Goal: Task Accomplishment & Management: Use online tool/utility

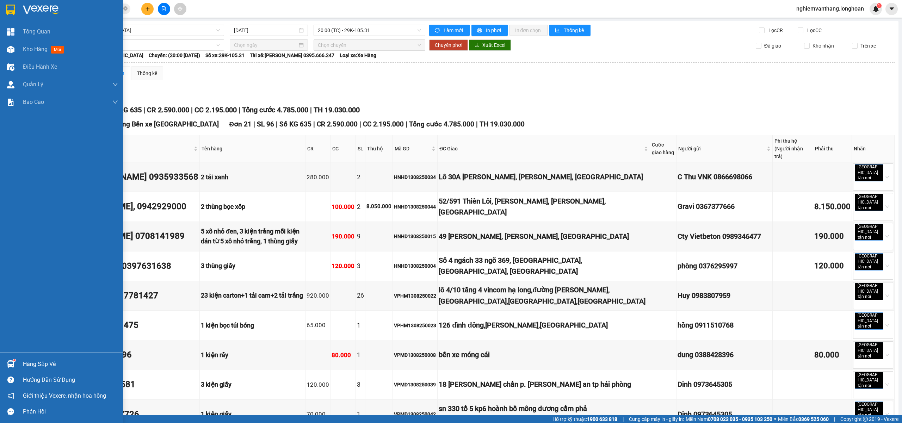
click at [9, 6] on img at bounding box center [10, 10] width 9 height 11
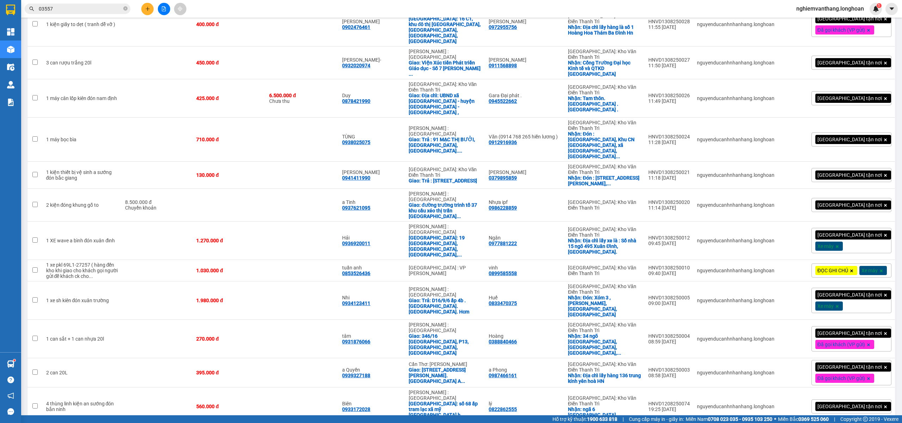
scroll to position [556, 0]
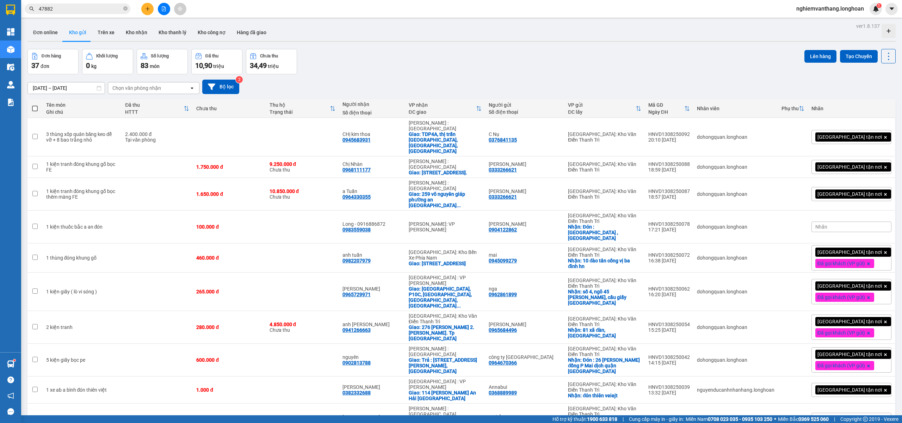
click at [165, 7] on icon "file-add" at bounding box center [163, 8] width 5 height 5
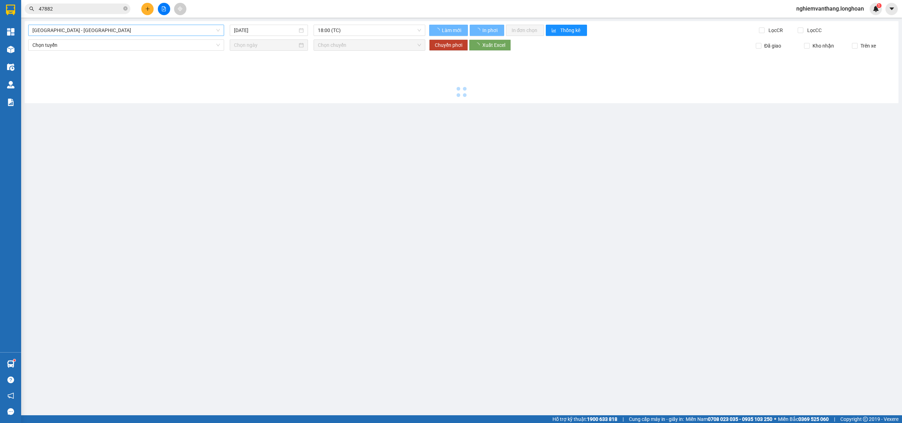
click at [104, 32] on span "[GEOGRAPHIC_DATA] - [GEOGRAPHIC_DATA]" at bounding box center [126, 30] width 188 height 11
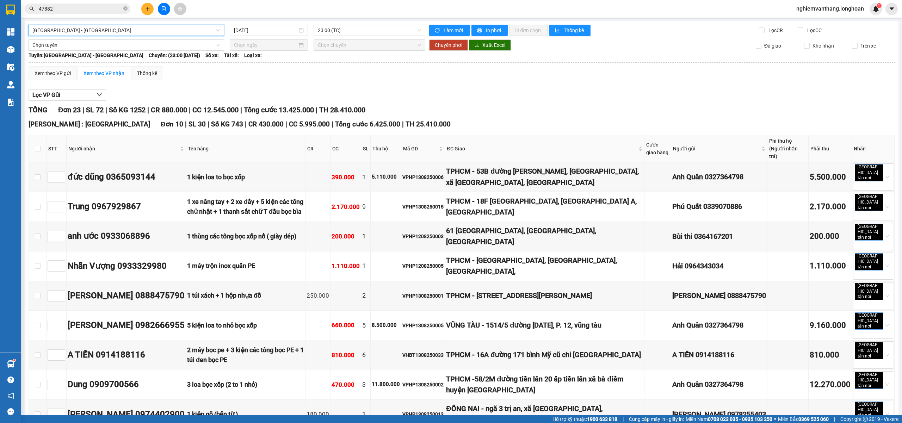
click at [90, 31] on span "[GEOGRAPHIC_DATA] - [GEOGRAPHIC_DATA]" at bounding box center [126, 30] width 188 height 11
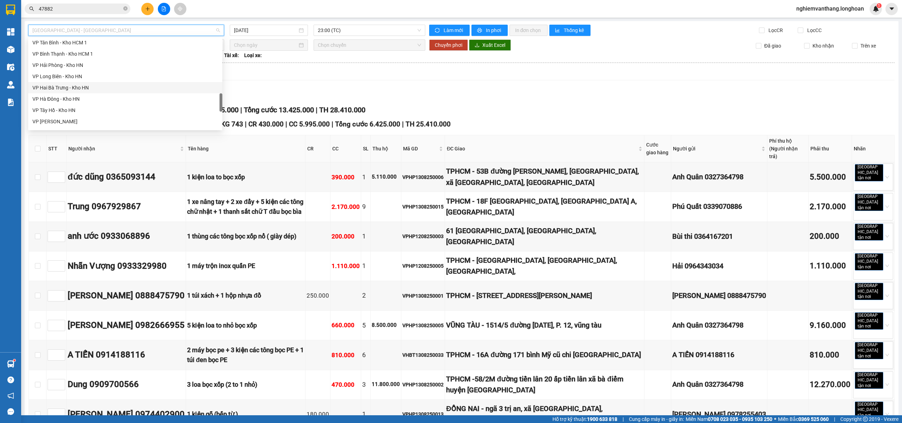
scroll to position [462, 0]
click at [89, 81] on div "Bắc [GEOGRAPHIC_DATA] QL1A" at bounding box center [125, 78] width 186 height 8
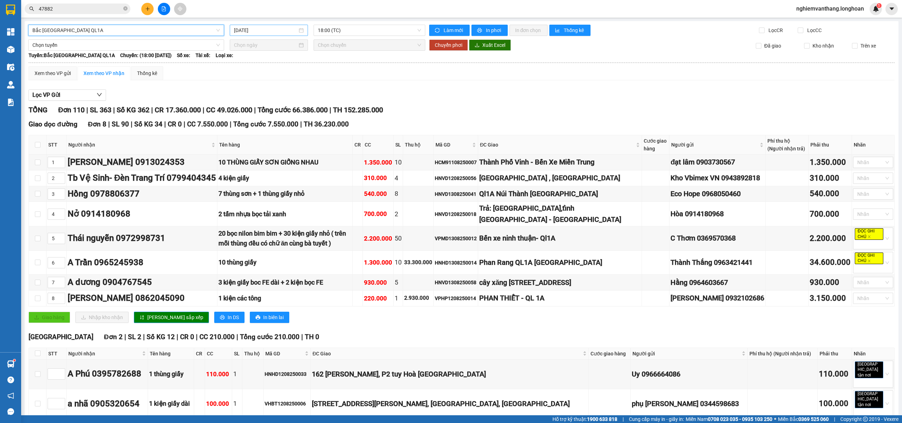
click at [256, 30] on input "[DATE]" at bounding box center [265, 30] width 63 height 8
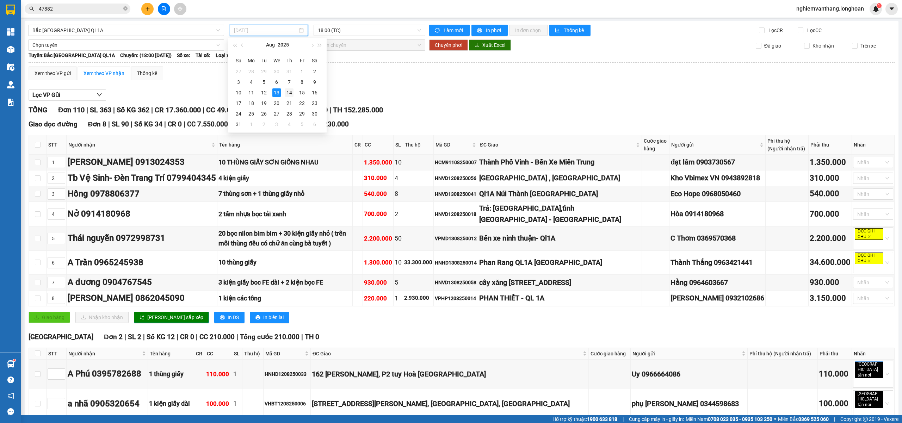
click at [285, 93] on div "14" at bounding box center [289, 92] width 8 height 8
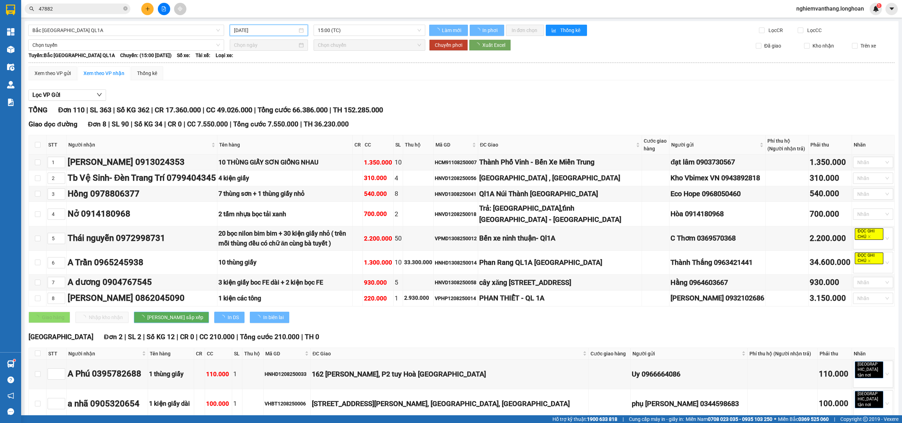
type input "[DATE]"
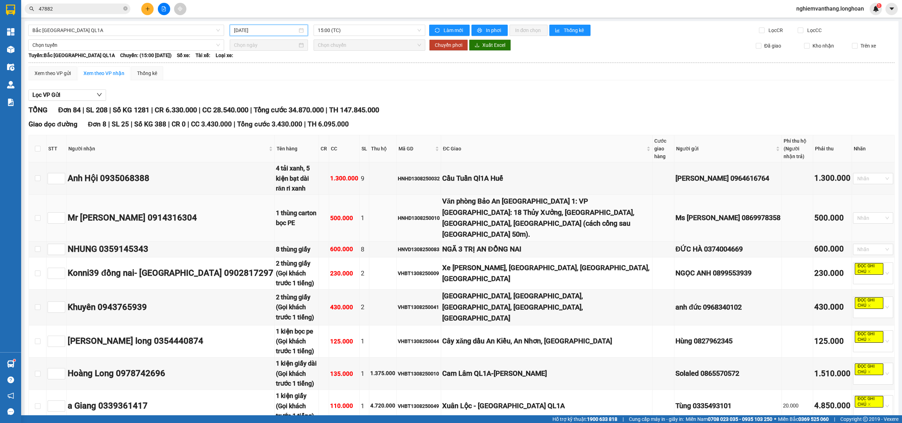
scroll to position [47, 0]
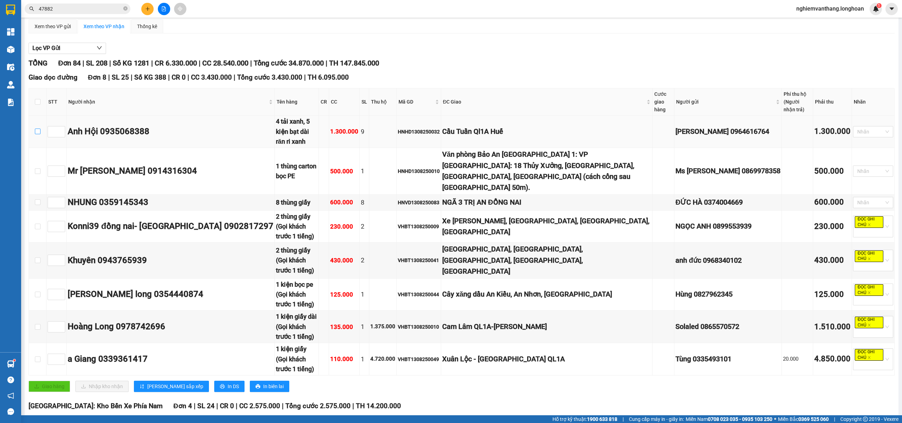
click at [36, 129] on input "checkbox" at bounding box center [38, 132] width 6 height 6
checkbox input "true"
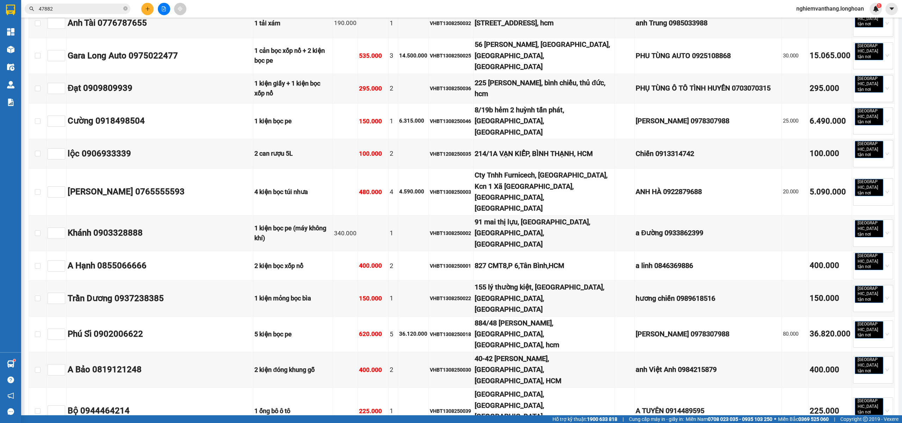
scroll to position [2458, 0]
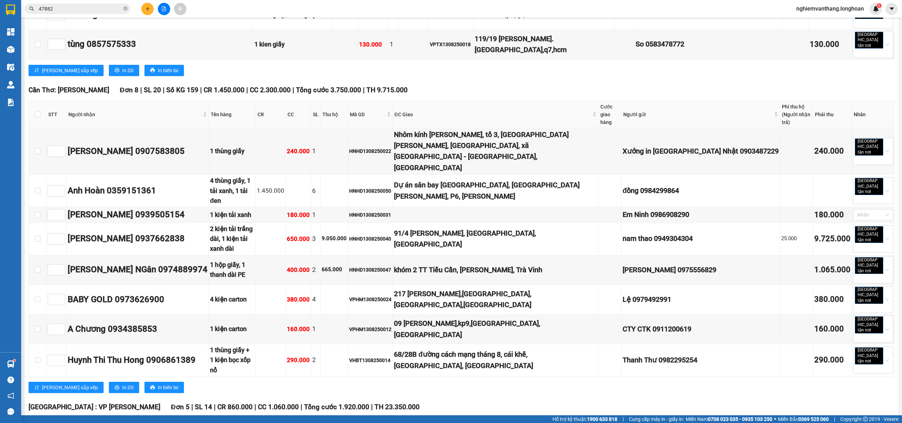
drag, startPoint x: 38, startPoint y: 209, endPoint x: 61, endPoint y: 208, distance: 22.6
checkbox input "true"
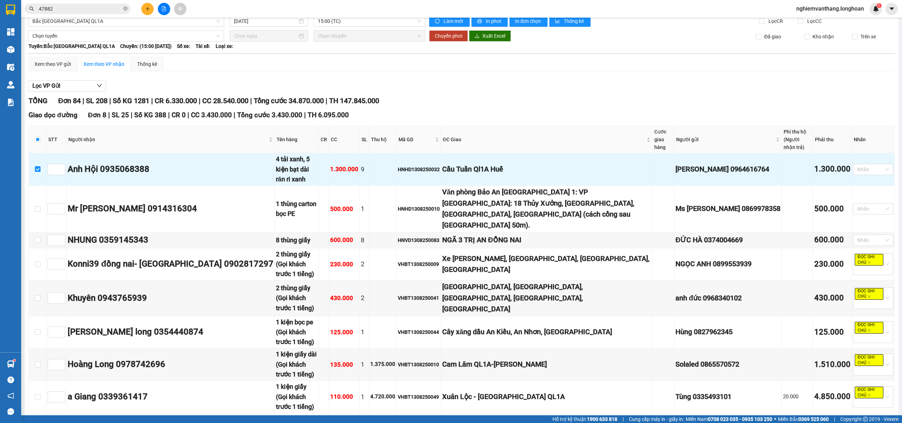
scroll to position [0, 0]
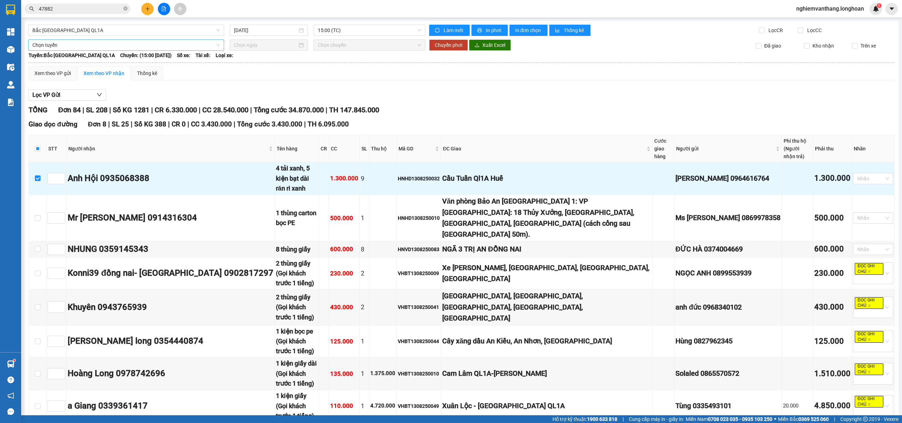
click at [104, 42] on span "Chọn tuyến" at bounding box center [126, 45] width 188 height 11
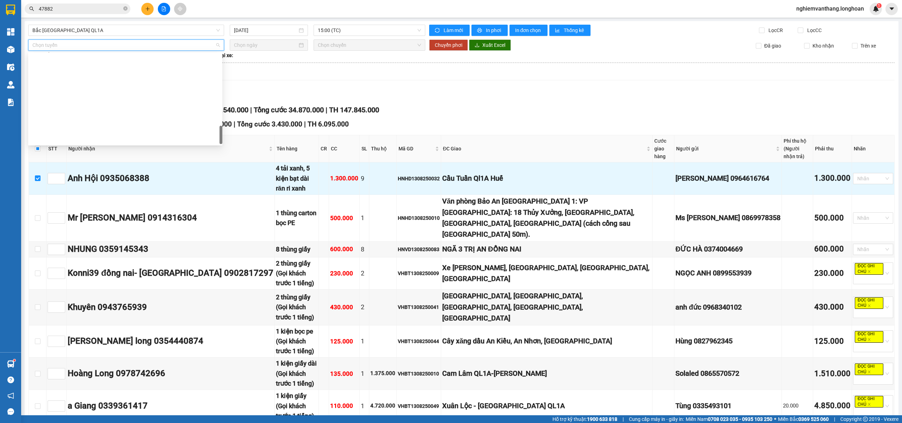
scroll to position [457, 0]
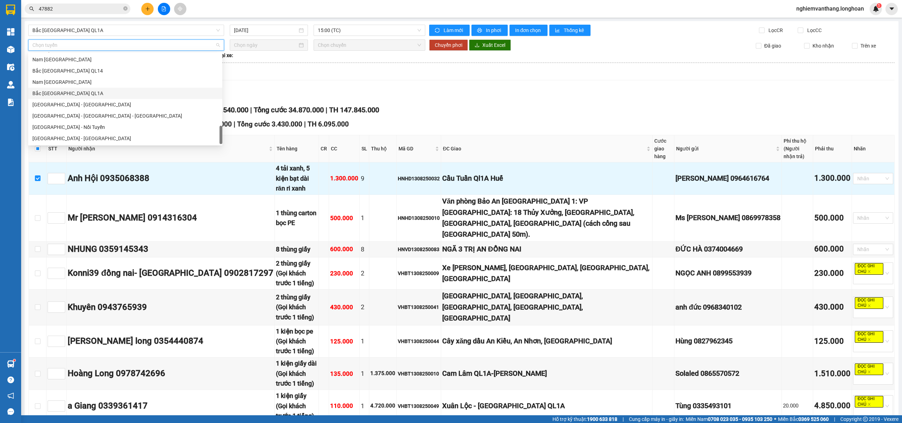
click at [80, 94] on div "Bắc [GEOGRAPHIC_DATA] QL1A" at bounding box center [125, 94] width 186 height 8
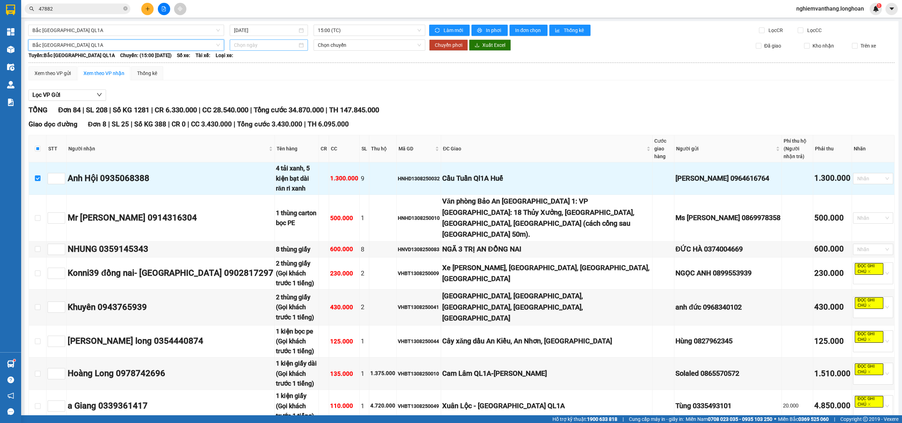
click at [251, 48] on input at bounding box center [265, 45] width 63 height 8
type input "[DATE]"
click at [277, 109] on div "13" at bounding box center [276, 107] width 8 height 8
type input "[DATE]"
click at [448, 48] on span "Chuyển phơi" at bounding box center [448, 45] width 27 height 8
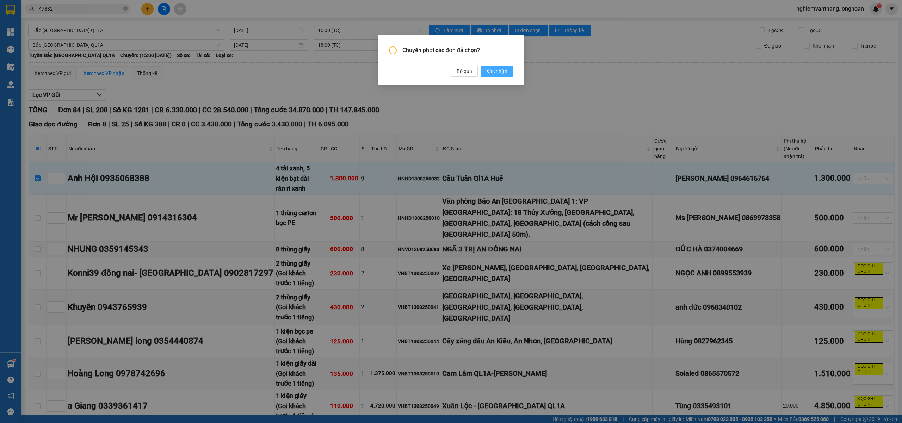
click at [490, 69] on span "Xác nhận" at bounding box center [496, 71] width 21 height 8
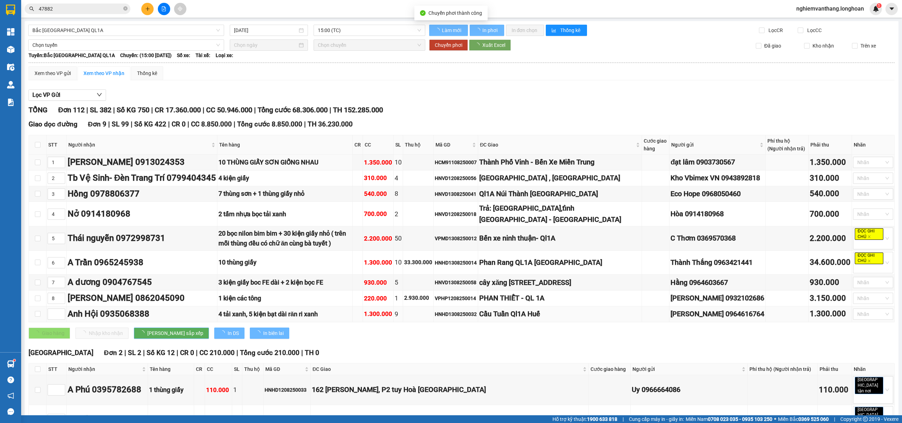
checkbox input "false"
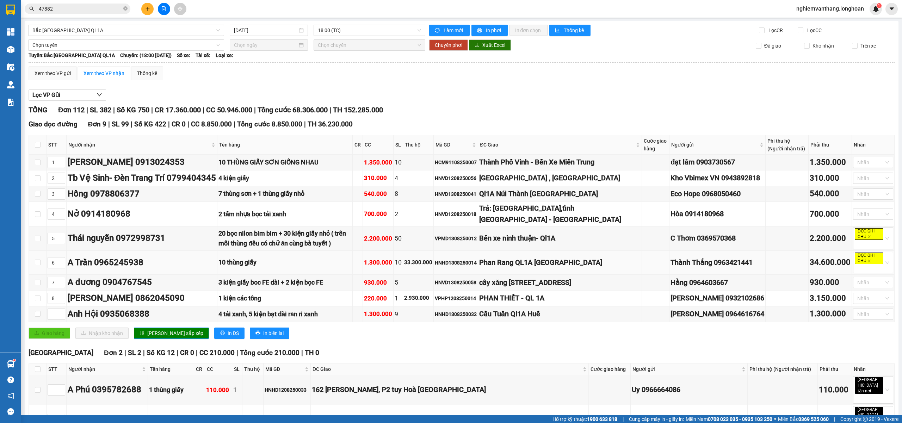
type input "[DATE]"
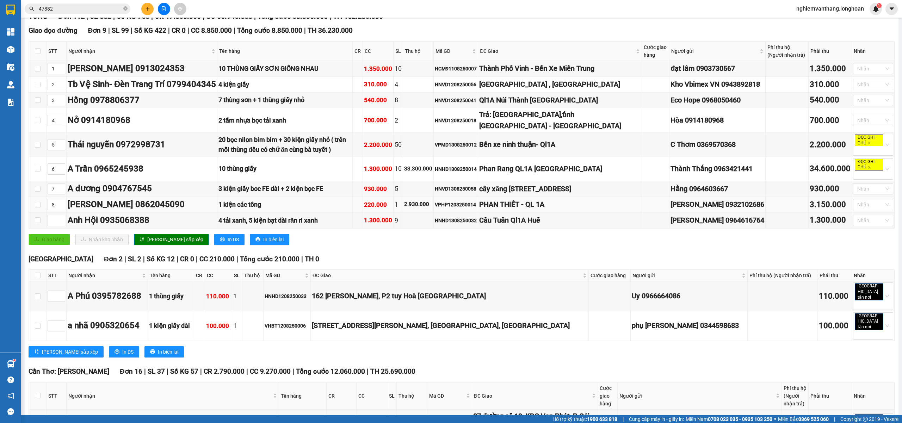
scroll to position [47, 0]
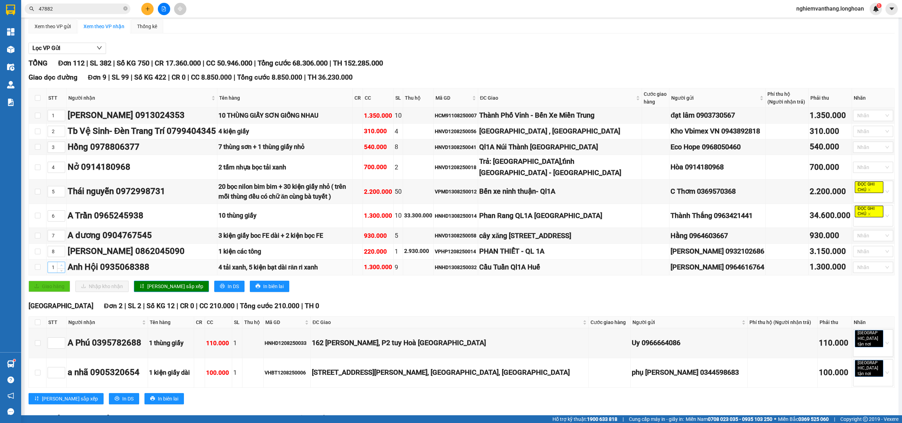
click at [61, 268] on span "up" at bounding box center [61, 266] width 4 height 4
click at [61, 267] on icon "up" at bounding box center [61, 265] width 2 height 2
type input "2"
click at [60, 131] on icon "up" at bounding box center [61, 129] width 2 height 2
type input "3"
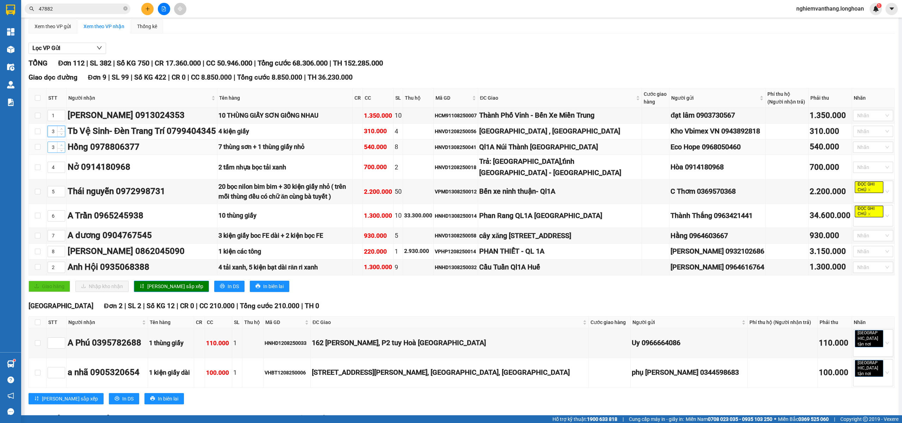
click at [62, 147] on icon "up" at bounding box center [61, 145] width 2 height 2
type input "4"
click at [63, 168] on span "Increase Value" at bounding box center [61, 165] width 8 height 6
type input "5"
click at [62, 192] on span "up" at bounding box center [61, 190] width 4 height 4
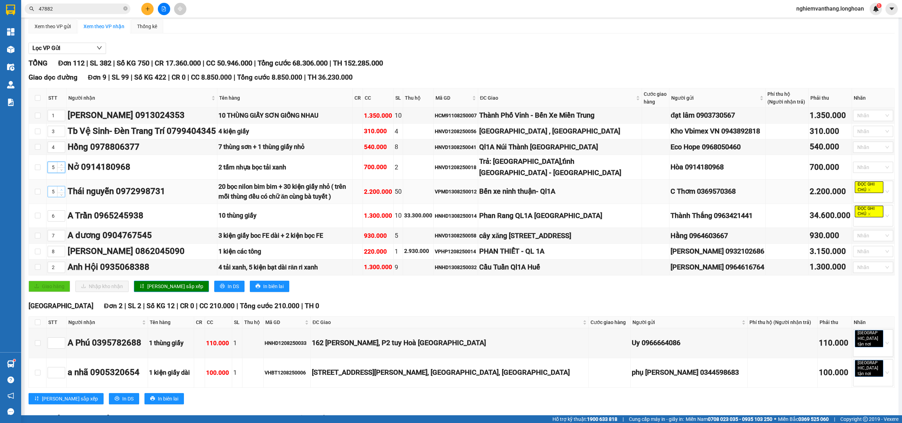
type input "6"
click at [63, 217] on span "Increase Value" at bounding box center [61, 214] width 8 height 6
type input "7"
click at [61, 235] on icon "up" at bounding box center [61, 234] width 2 height 2
type input "8"
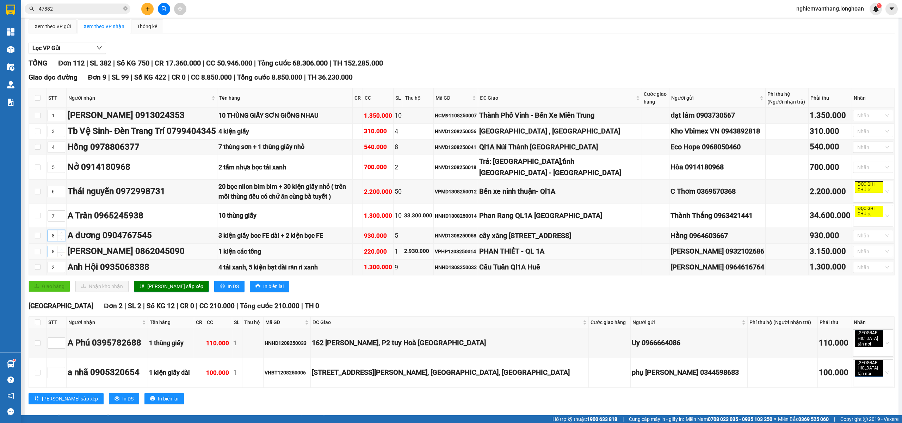
click at [60, 253] on span "Increase Value" at bounding box center [61, 249] width 8 height 6
type input "9"
click at [60, 253] on span "Increase Value" at bounding box center [61, 249] width 8 height 6
click at [159, 292] on button "[PERSON_NAME] sắp xếp" at bounding box center [171, 286] width 75 height 11
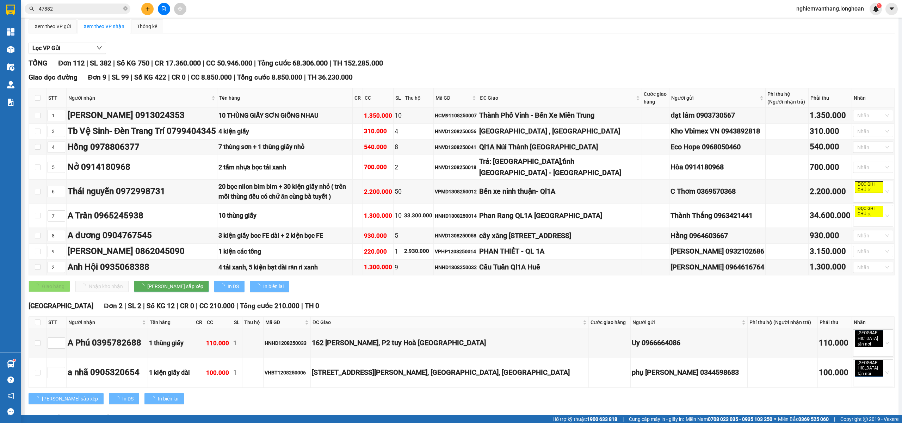
click at [161, 290] on span "[PERSON_NAME] sắp xếp" at bounding box center [175, 287] width 56 height 8
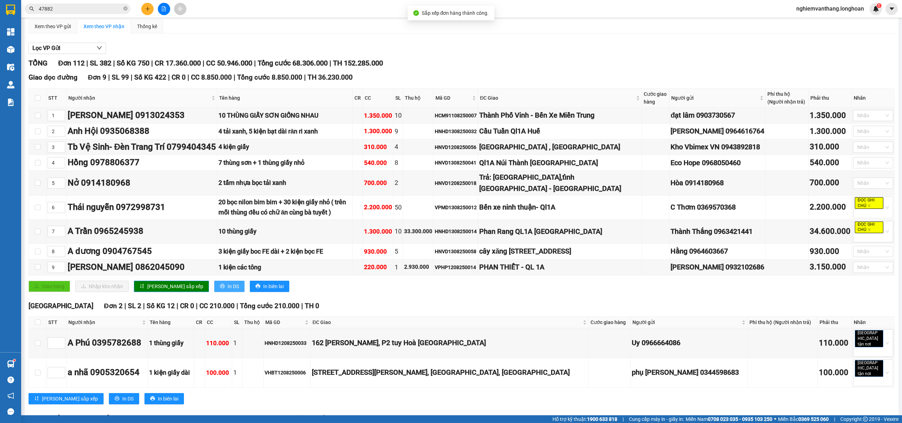
click at [228, 290] on span "In DS" at bounding box center [233, 287] width 11 height 8
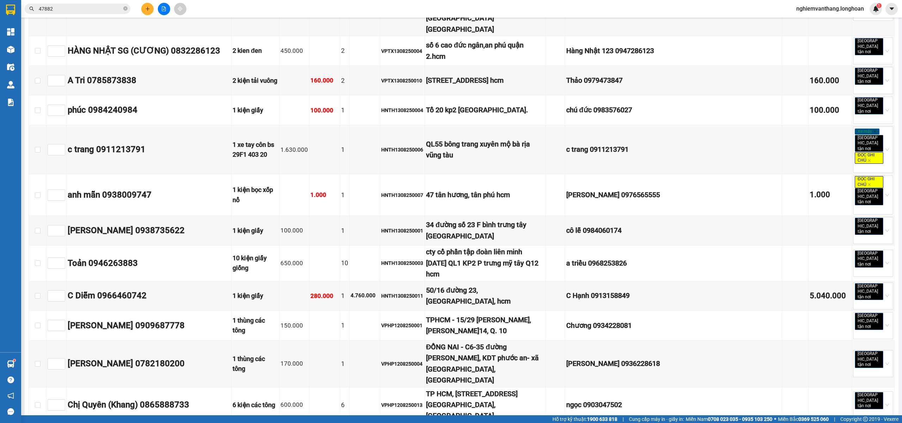
scroll to position [3148, 0]
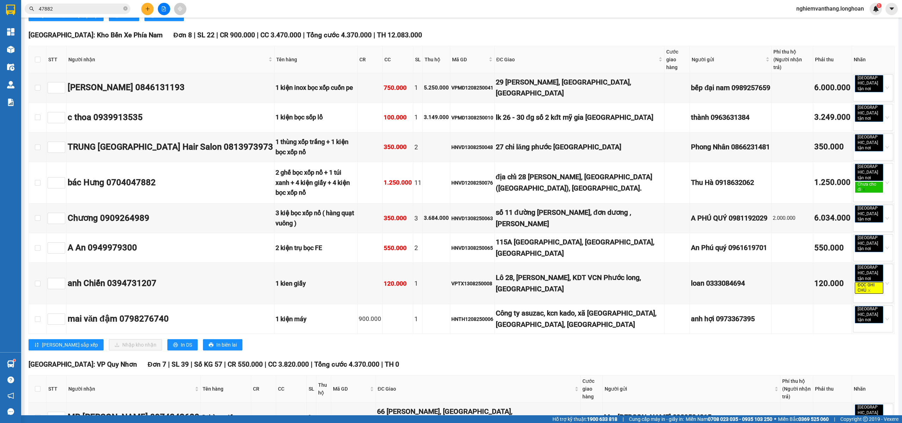
scroll to position [3404, 0]
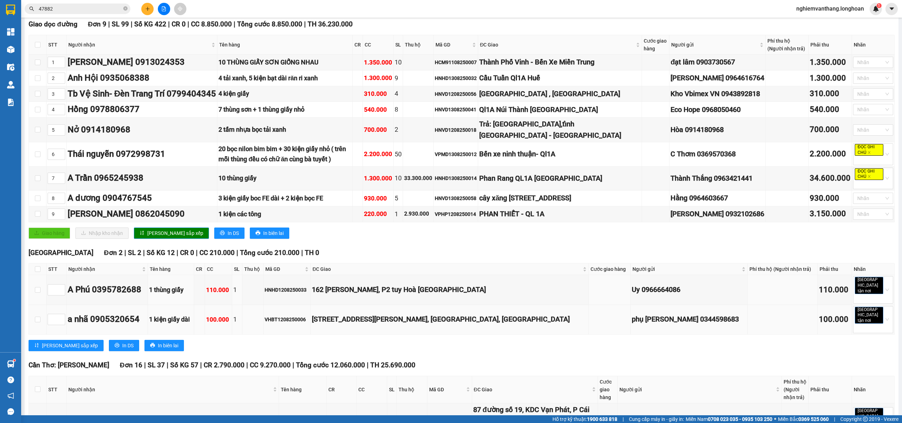
scroll to position [161, 0]
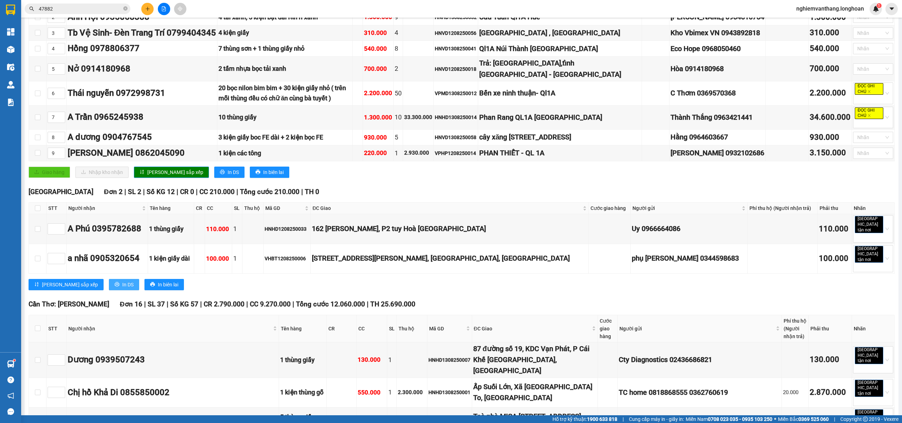
click at [122, 289] on span "In DS" at bounding box center [127, 285] width 11 height 8
